Goal: Task Accomplishment & Management: Manage account settings

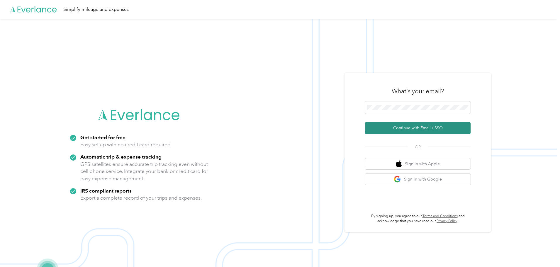
click at [416, 129] on button "Continue with Email / SSO" at bounding box center [418, 128] width 106 height 12
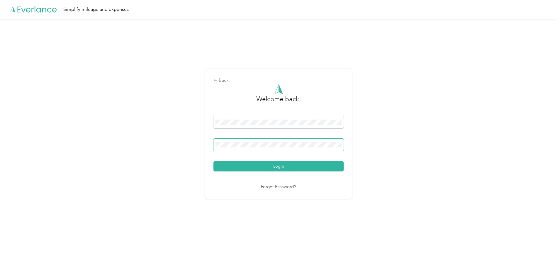
click at [214, 161] on button "Login" at bounding box center [279, 166] width 130 height 10
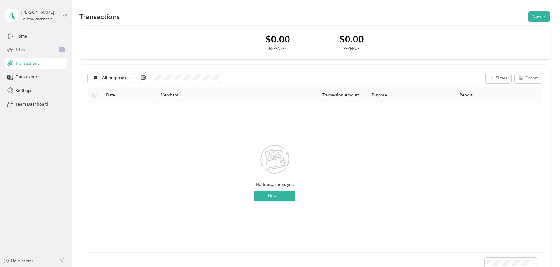
click at [34, 52] on div "Trips 1" at bounding box center [36, 50] width 62 height 11
